Goal: Check status: Check status

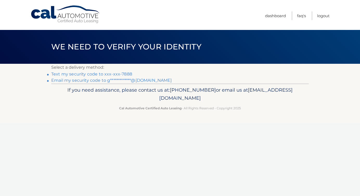
click at [113, 74] on link "Text my security code to xxx-xxx-7888" at bounding box center [91, 74] width 81 height 5
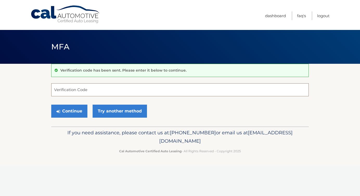
click at [105, 92] on input "Verification Code" at bounding box center [179, 89] width 257 height 13
type input "269996"
click at [80, 110] on button "Continue" at bounding box center [69, 111] width 36 height 13
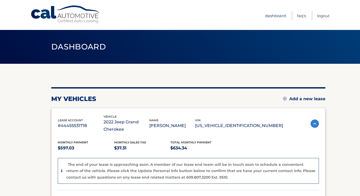
click at [273, 15] on link "Dashboard" at bounding box center [275, 15] width 21 height 9
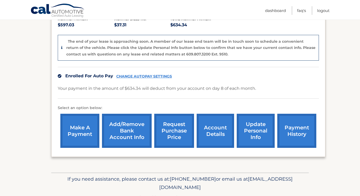
scroll to position [123, 0]
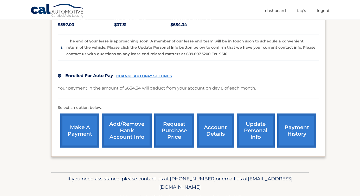
click at [207, 123] on link "account details" at bounding box center [215, 130] width 37 height 34
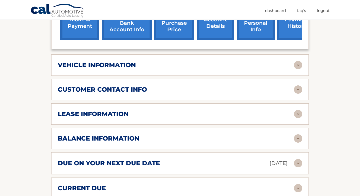
scroll to position [207, 0]
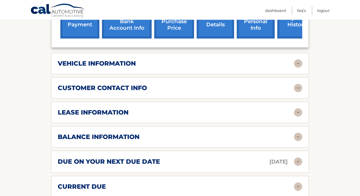
click at [301, 63] on img at bounding box center [298, 63] width 8 height 8
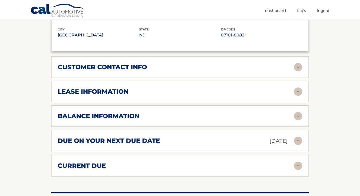
scroll to position [361, 0]
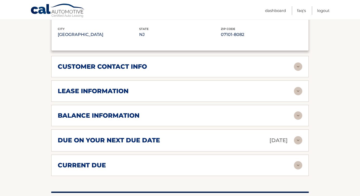
click at [294, 85] on div "lease information Contract Start Date [DATE] Term 39 Maturity Date [DATE] Start…" at bounding box center [179, 90] width 257 height 21
click at [298, 90] on img at bounding box center [298, 91] width 8 height 8
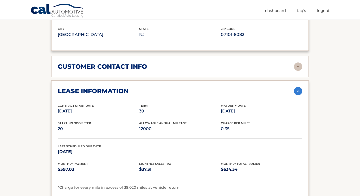
click at [300, 91] on img at bounding box center [298, 91] width 8 height 8
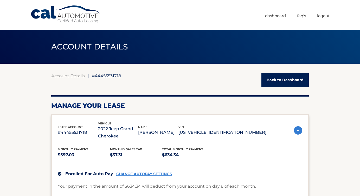
scroll to position [0, 0]
